Goal: Information Seeking & Learning: Compare options

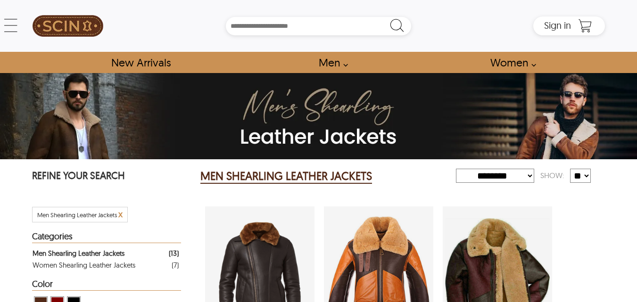
select select "********"
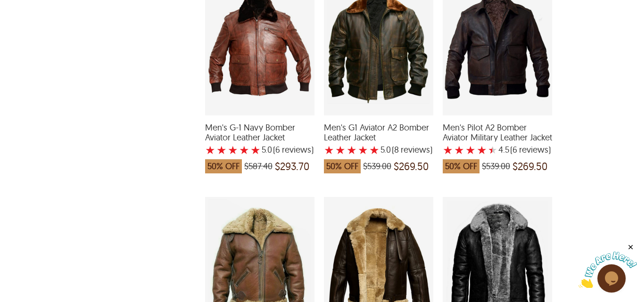
scroll to position [770, 0]
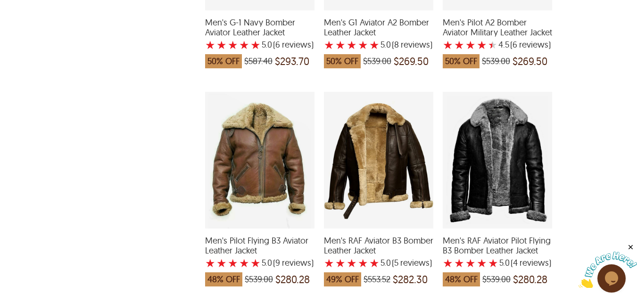
click at [368, 242] on span "Men's RAF Aviator B3 Bomber Leather Jacket" at bounding box center [378, 246] width 109 height 20
click at [470, 245] on span "Men's RAF Aviator Pilot Flying B3 Bomber Leather Jacket" at bounding box center [497, 246] width 109 height 20
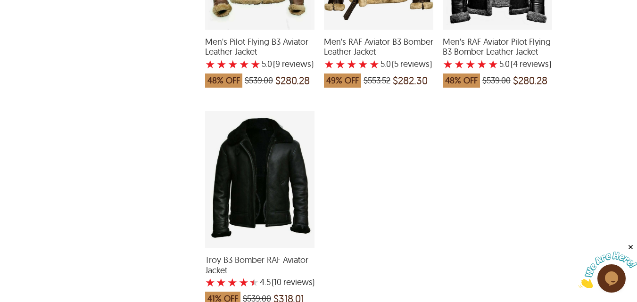
scroll to position [991, 0]
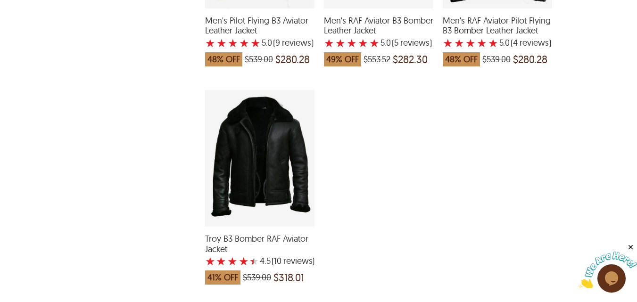
click at [249, 237] on span "Troy B3 Bomber RAF Aviator Jacket" at bounding box center [259, 244] width 109 height 20
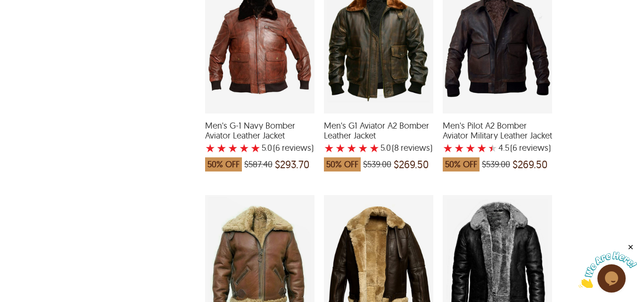
scroll to position [551, 0]
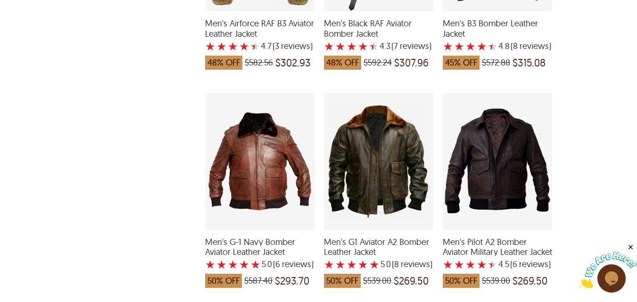
click at [472, 244] on span "Men's Pilot A2 Bomber Aviator Military Leather Jacket" at bounding box center [497, 247] width 109 height 20
click at [359, 243] on span "Men's G1 Aviator A2 Bomber Leather Jacket" at bounding box center [378, 247] width 109 height 20
click at [277, 248] on span "Men's G-1 Navy Bomber Aviator Leather Jacket" at bounding box center [259, 247] width 109 height 20
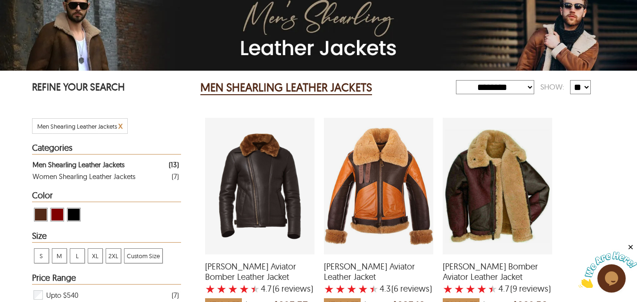
scroll to position [110, 0]
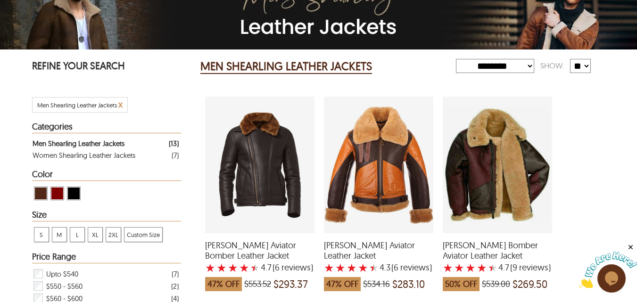
click at [281, 245] on span "[PERSON_NAME] Aviator Bomber Leather Jacket" at bounding box center [259, 251] width 109 height 20
click at [366, 249] on span "[PERSON_NAME] Aviator Leather Jacket" at bounding box center [378, 251] width 109 height 20
click at [466, 251] on span "George Bomber Aviator Leather Jacket" at bounding box center [497, 251] width 109 height 20
click at [380, 263] on label "4.3" at bounding box center [385, 267] width 11 height 9
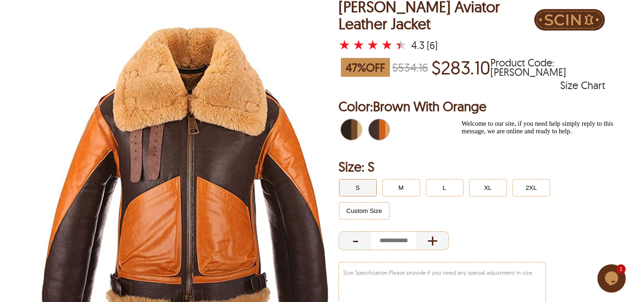
scroll to position [110, 0]
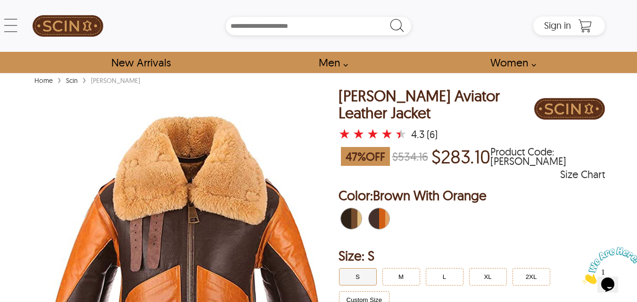
scroll to position [110, 0]
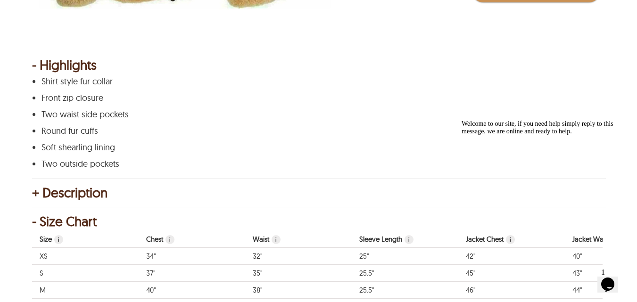
scroll to position [440, 0]
